Goal: Transaction & Acquisition: Download file/media

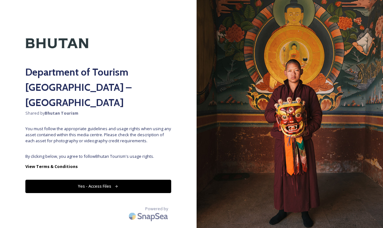
click at [107, 180] on button "Yes - Access Files" at bounding box center [98, 186] width 146 height 13
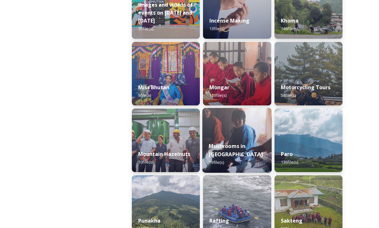
scroll to position [486, 0]
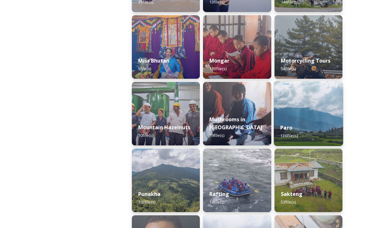
click at [310, 126] on div "Paro 136 file(s)" at bounding box center [309, 131] width 70 height 29
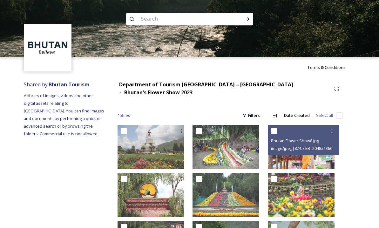
scroll to position [198, 0]
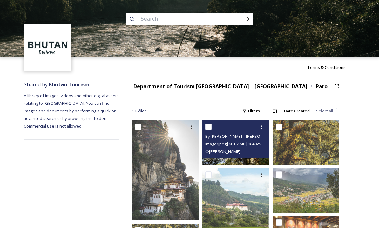
scroll to position [135, 0]
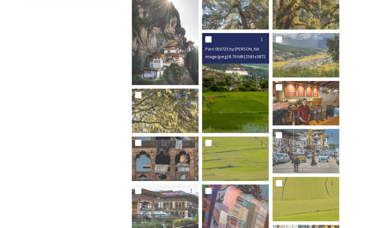
click at [224, 99] on img at bounding box center [235, 83] width 67 height 100
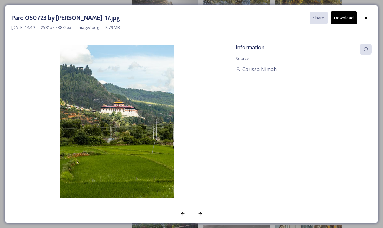
click at [150, 128] on img at bounding box center [116, 130] width 211 height 171
click at [363, 19] on div at bounding box center [366, 17] width 11 height 11
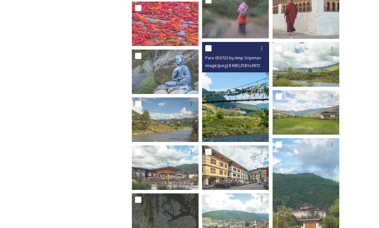
scroll to position [1207, 0]
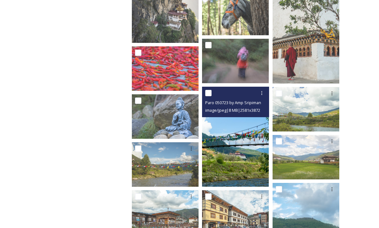
click at [249, 134] on img at bounding box center [235, 137] width 67 height 100
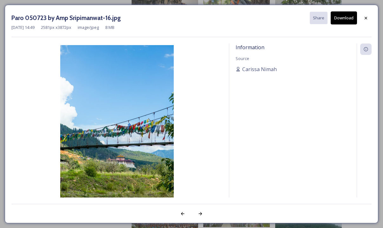
click at [342, 23] on button "Download" at bounding box center [344, 17] width 26 height 13
click at [366, 18] on icon at bounding box center [366, 18] width 3 height 3
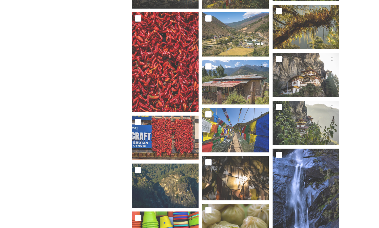
scroll to position [328, 0]
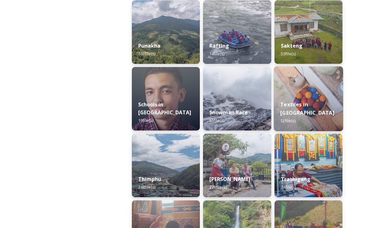
scroll to position [662, 0]
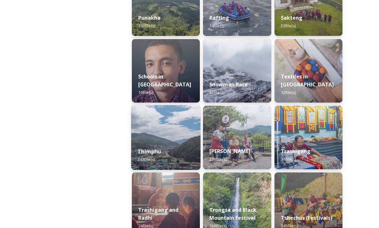
click at [174, 152] on div "Thimphu 248 file(s)" at bounding box center [166, 155] width 70 height 29
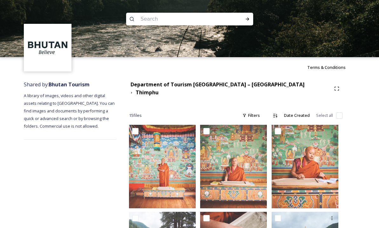
click at [142, 112] on span "15 file s" at bounding box center [135, 115] width 13 height 6
click at [242, 85] on strong "Department of Tourism [GEOGRAPHIC_DATA] – [GEOGRAPHIC_DATA]" at bounding box center [217, 84] width 174 height 7
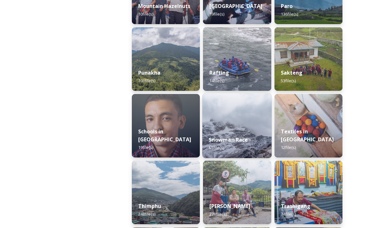
scroll to position [632, 0]
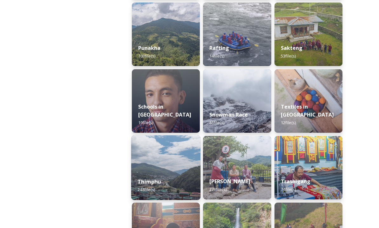
click at [174, 172] on div "Thimphu 248 file(s)" at bounding box center [166, 185] width 70 height 29
click at [174, 171] on img at bounding box center [166, 167] width 70 height 65
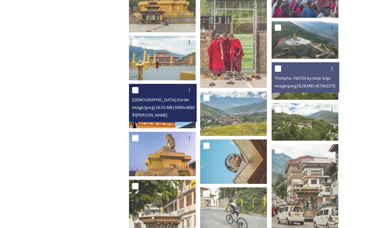
scroll to position [239, 0]
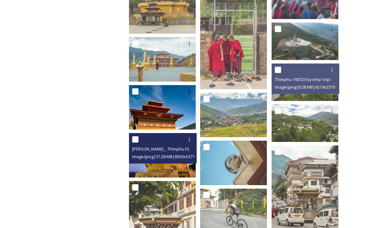
drag, startPoint x: 175, startPoint y: 130, endPoint x: 176, endPoint y: 151, distance: 21.0
click at [176, 154] on span "image/jpeg | 37.28 MB | 8056 x 5371" at bounding box center [163, 157] width 63 height 6
click at [174, 159] on img at bounding box center [162, 155] width 67 height 44
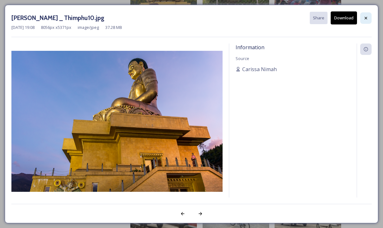
click at [364, 20] on icon at bounding box center [366, 18] width 5 height 5
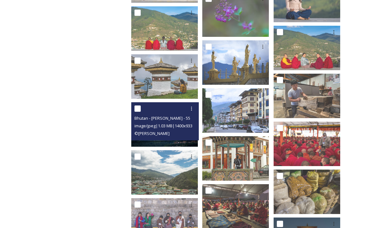
scroll to position [1013, 0]
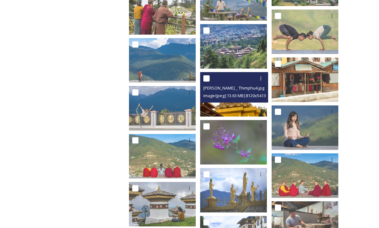
click at [226, 93] on span "image/jpeg | 13.63 MB | 8120 x 5413" at bounding box center [234, 96] width 63 height 6
click at [226, 101] on img at bounding box center [233, 94] width 67 height 44
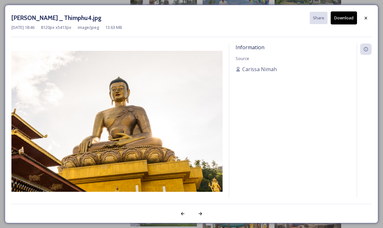
click at [375, 21] on div "[PERSON_NAME] _ Thimphu4.jpg Share Download [DATE] 18:46 8120 px x 5413 px imag…" at bounding box center [192, 114] width 374 height 218
click at [363, 19] on div at bounding box center [366, 17] width 11 height 11
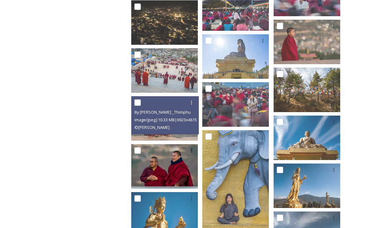
scroll to position [1986, 0]
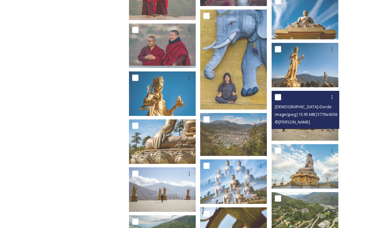
click at [293, 127] on img at bounding box center [304, 116] width 67 height 50
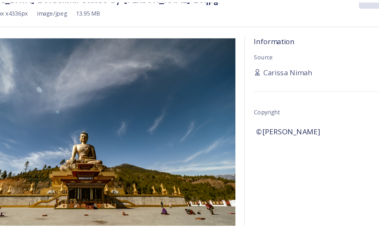
scroll to position [1675, 0]
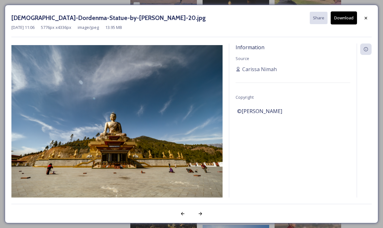
click at [344, 22] on button "Download" at bounding box center [344, 17] width 26 height 13
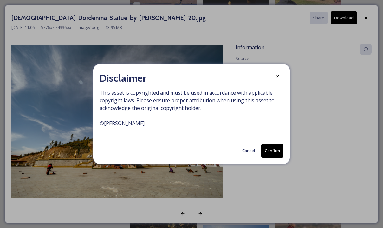
click at [276, 148] on button "Confirm" at bounding box center [273, 150] width 22 height 13
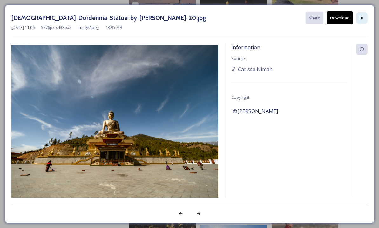
click at [364, 16] on icon at bounding box center [361, 18] width 5 height 5
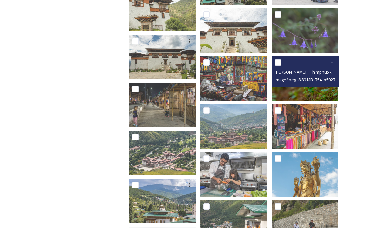
scroll to position [3487, 0]
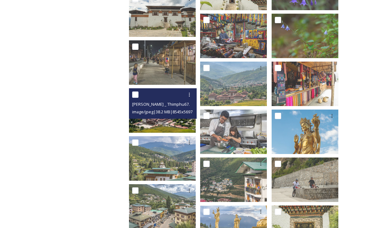
click at [177, 116] on img at bounding box center [162, 110] width 67 height 44
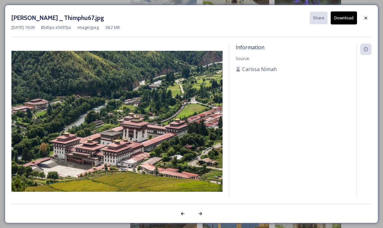
click at [172, 85] on img at bounding box center [116, 121] width 211 height 141
click at [367, 19] on icon at bounding box center [366, 18] width 5 height 5
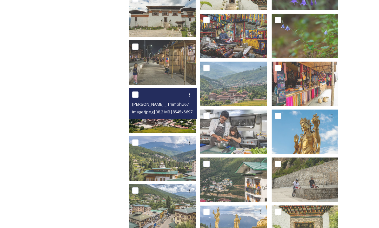
click at [170, 123] on img at bounding box center [162, 110] width 67 height 44
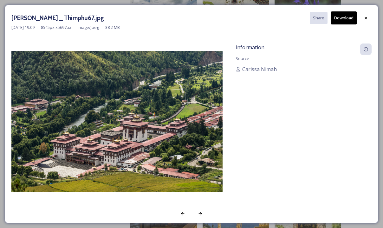
click at [346, 19] on button "Download" at bounding box center [344, 17] width 26 height 13
click at [367, 17] on icon at bounding box center [366, 18] width 3 height 3
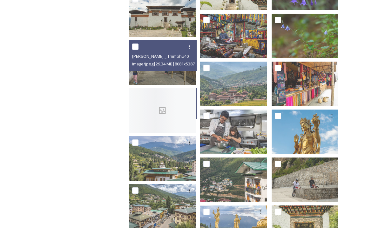
scroll to position [2948, 0]
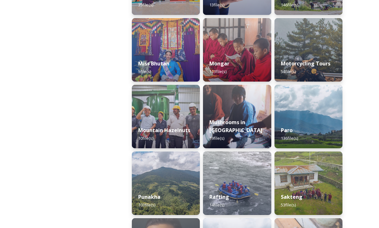
scroll to position [599, 0]
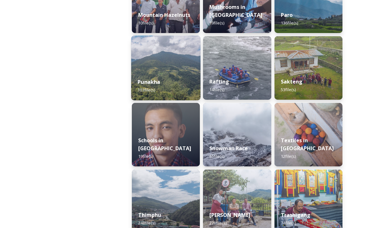
click at [190, 80] on div "Punakha 103 file(s)" at bounding box center [166, 85] width 70 height 29
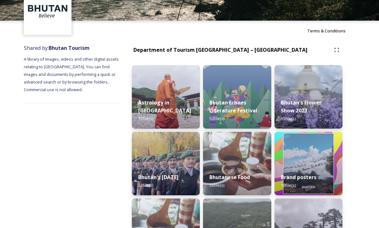
scroll to position [206, 0]
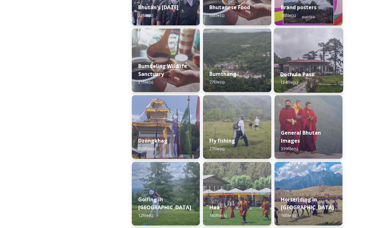
click at [300, 65] on div "Dochula Pass 134 file(s)" at bounding box center [309, 78] width 70 height 29
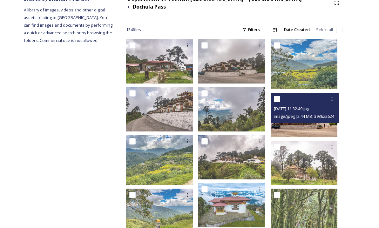
scroll to position [97, 0]
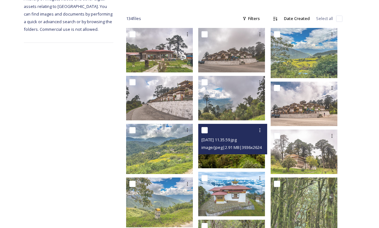
click at [239, 152] on img at bounding box center [231, 146] width 67 height 44
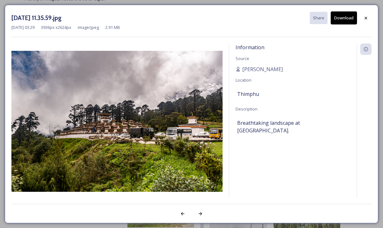
click at [348, 18] on button "Download" at bounding box center [344, 17] width 26 height 13
click at [365, 19] on icon at bounding box center [366, 18] width 3 height 3
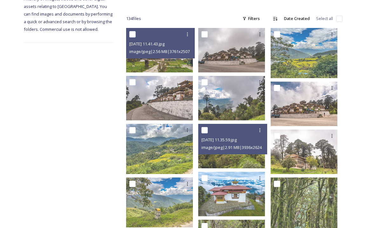
scroll to position [0, 0]
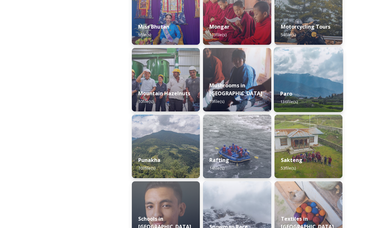
scroll to position [530, 0]
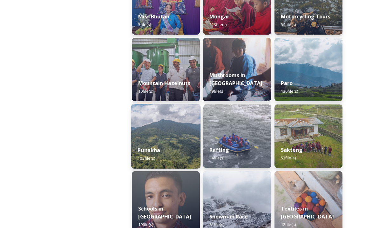
click at [183, 133] on img at bounding box center [166, 136] width 70 height 65
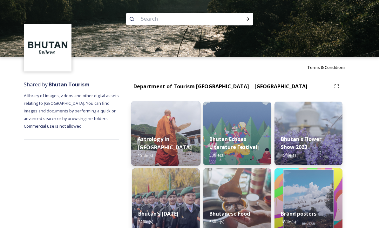
click at [182, 135] on img at bounding box center [166, 133] width 70 height 65
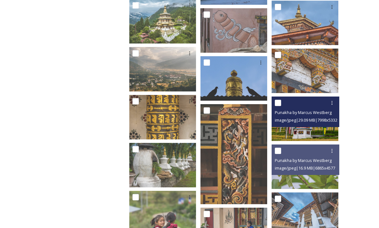
scroll to position [1450, 0]
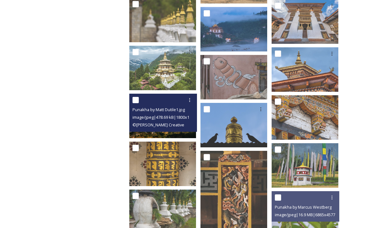
click at [174, 122] on span "© [PERSON_NAME] Creative" at bounding box center [158, 125] width 52 height 6
click at [176, 125] on div "Punakha by Matt Dutile1.jpg image/jpeg | 478.69 kB | 1800 x 1200 © [PERSON_NAME…" at bounding box center [163, 113] width 68 height 38
click at [183, 129] on img at bounding box center [162, 116] width 67 height 44
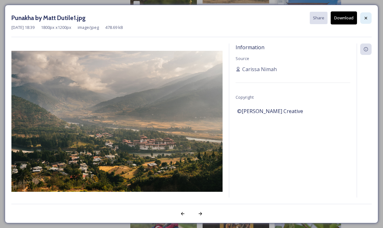
click at [365, 16] on icon at bounding box center [366, 18] width 5 height 5
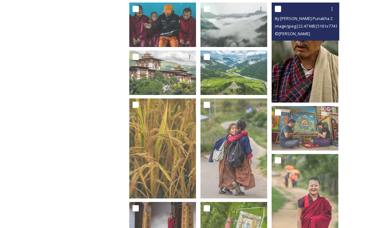
scroll to position [512, 0]
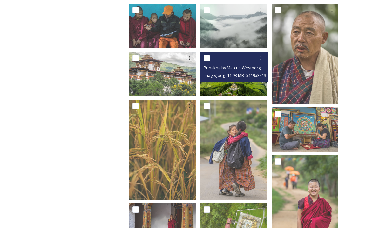
click at [251, 80] on img at bounding box center [233, 74] width 67 height 44
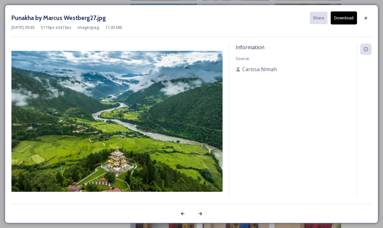
click at [342, 22] on button "Download" at bounding box center [344, 17] width 26 height 13
click at [362, 15] on div at bounding box center [366, 17] width 11 height 11
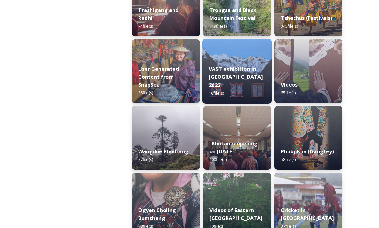
scroll to position [907, 0]
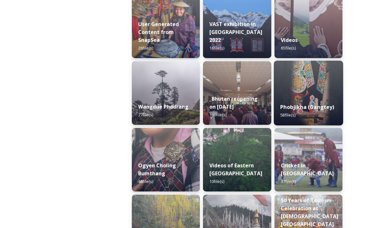
click at [304, 118] on div "Phobjikha (Gangtey) 58 file(s)" at bounding box center [309, 110] width 70 height 29
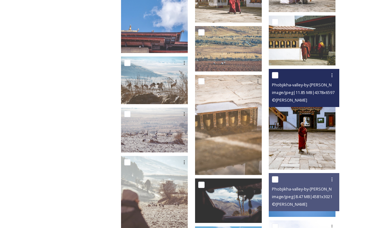
scroll to position [650, 0]
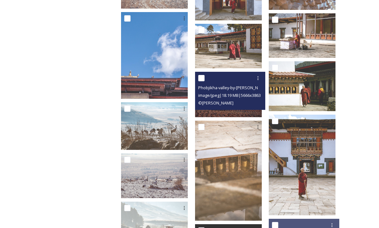
click at [242, 109] on img at bounding box center [228, 94] width 67 height 45
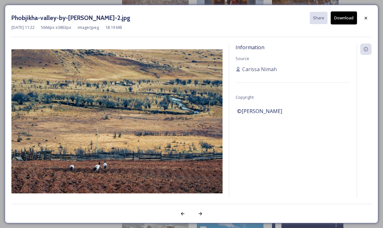
click at [167, 108] on img at bounding box center [116, 121] width 211 height 144
click at [363, 20] on div at bounding box center [366, 17] width 11 height 11
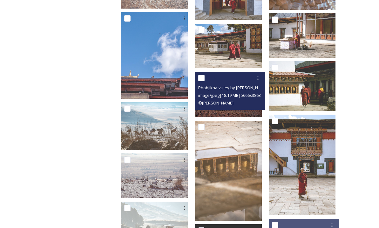
click at [237, 110] on img at bounding box center [228, 94] width 67 height 45
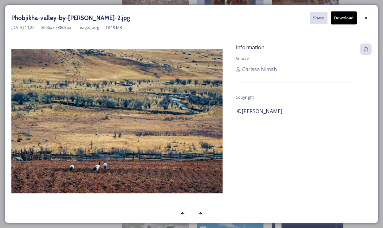
click at [344, 21] on button "Download" at bounding box center [344, 17] width 26 height 13
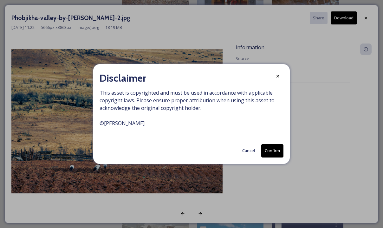
click at [271, 153] on button "Confirm" at bounding box center [273, 150] width 22 height 13
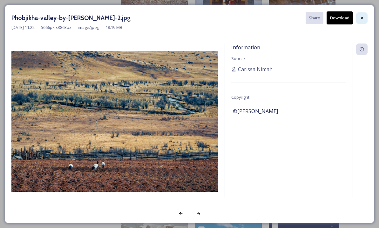
click at [361, 18] on icon at bounding box center [361, 18] width 5 height 5
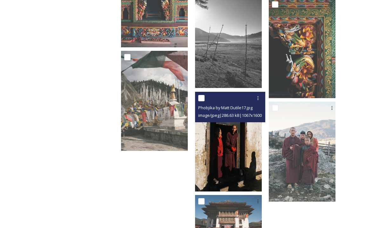
scroll to position [1297, 0]
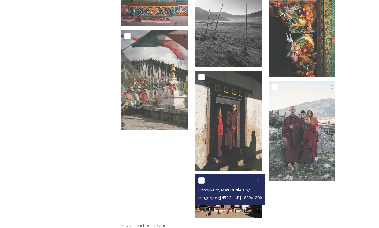
click at [242, 205] on img at bounding box center [228, 196] width 67 height 44
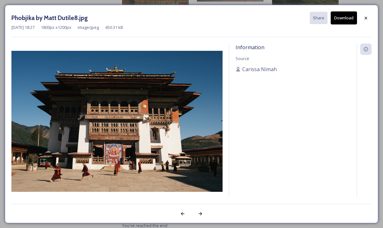
click at [341, 18] on button "Download" at bounding box center [344, 17] width 26 height 13
click at [365, 21] on div at bounding box center [366, 17] width 11 height 11
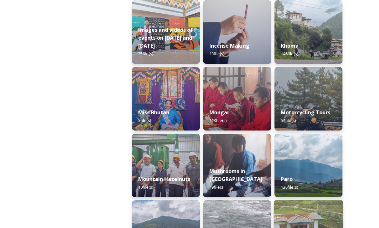
scroll to position [481, 0]
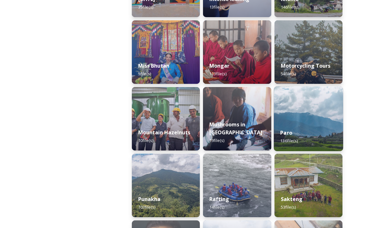
click at [301, 137] on div "Paro 136 file(s)" at bounding box center [309, 136] width 70 height 29
click at [301, 137] on div "Bhutan's Flower Show 2023 15 file(s) Brand posters 18 file(s) Dochula Pass 134 …" at bounding box center [308, 218] width 68 height 1197
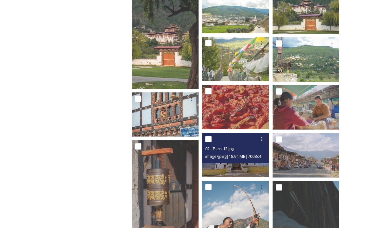
scroll to position [1342, 0]
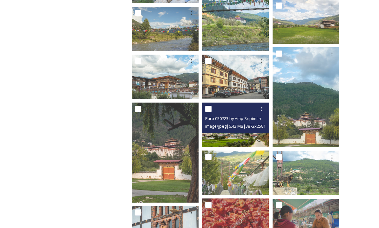
click at [238, 139] on img at bounding box center [235, 125] width 67 height 44
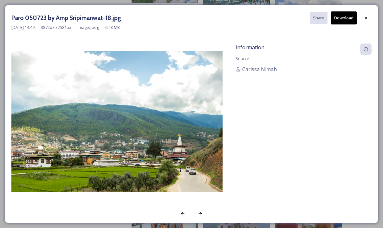
click at [335, 20] on button "Download" at bounding box center [344, 17] width 26 height 13
click at [363, 18] on div at bounding box center [366, 17] width 11 height 11
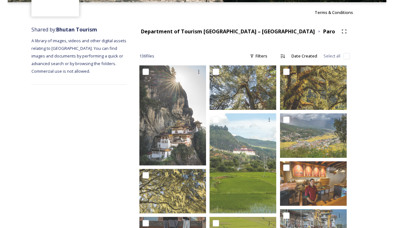
scroll to position [56, 0]
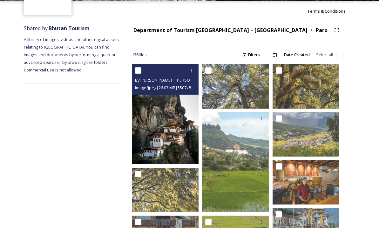
click at [172, 113] on img at bounding box center [165, 114] width 67 height 100
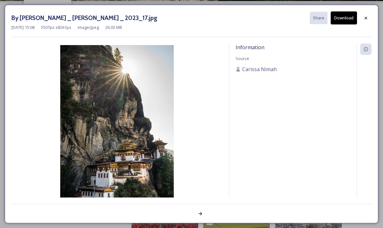
click at [339, 23] on button "Download" at bounding box center [344, 17] width 26 height 13
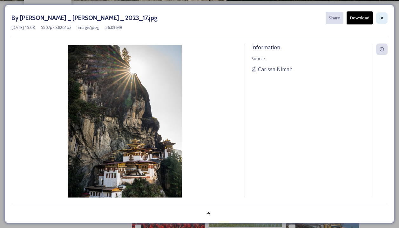
click at [383, 16] on icon at bounding box center [381, 18] width 5 height 5
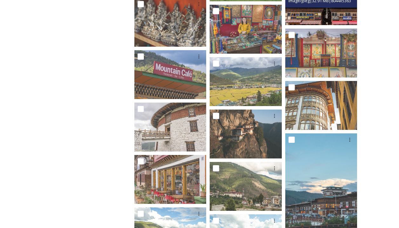
scroll to position [2443, 0]
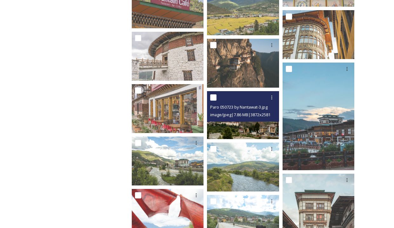
click at [258, 121] on div "Paro 050723 by Nantawat-3.jpg image/jpeg | 7.86 MB | 3872 x 2581" at bounding box center [243, 106] width 72 height 30
click at [257, 127] on img at bounding box center [243, 115] width 72 height 48
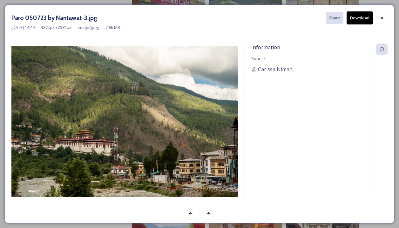
click at [355, 21] on button "Download" at bounding box center [359, 17] width 26 height 13
